Goal: Find specific page/section: Find specific page/section

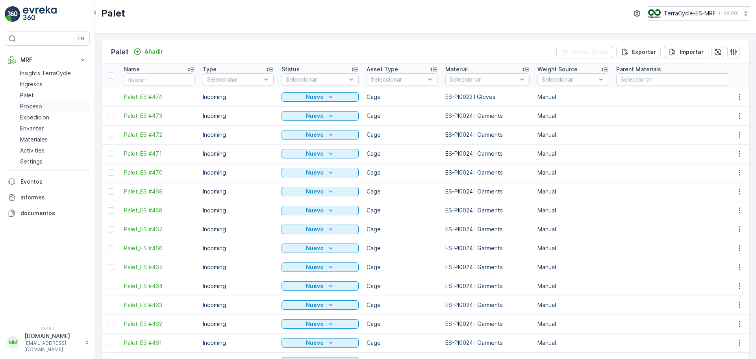
click at [39, 105] on p "Proceso" at bounding box center [31, 106] width 22 height 8
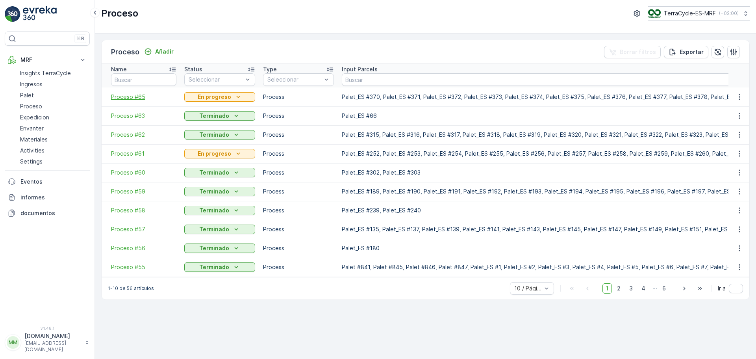
click at [131, 97] on span "Proceso #65" at bounding box center [143, 97] width 65 height 8
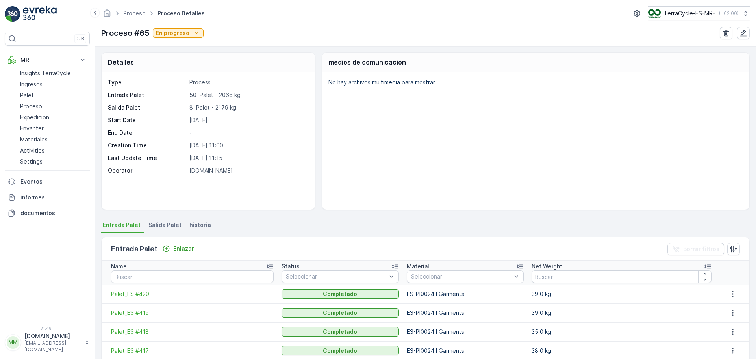
click at [163, 228] on span "Salida Palet" at bounding box center [164, 225] width 33 height 8
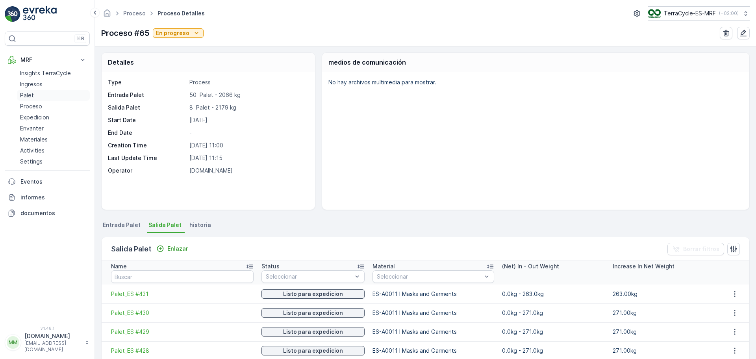
click at [30, 94] on p "Palet" at bounding box center [27, 95] width 14 height 8
